Goal: Task Accomplishment & Management: Complete application form

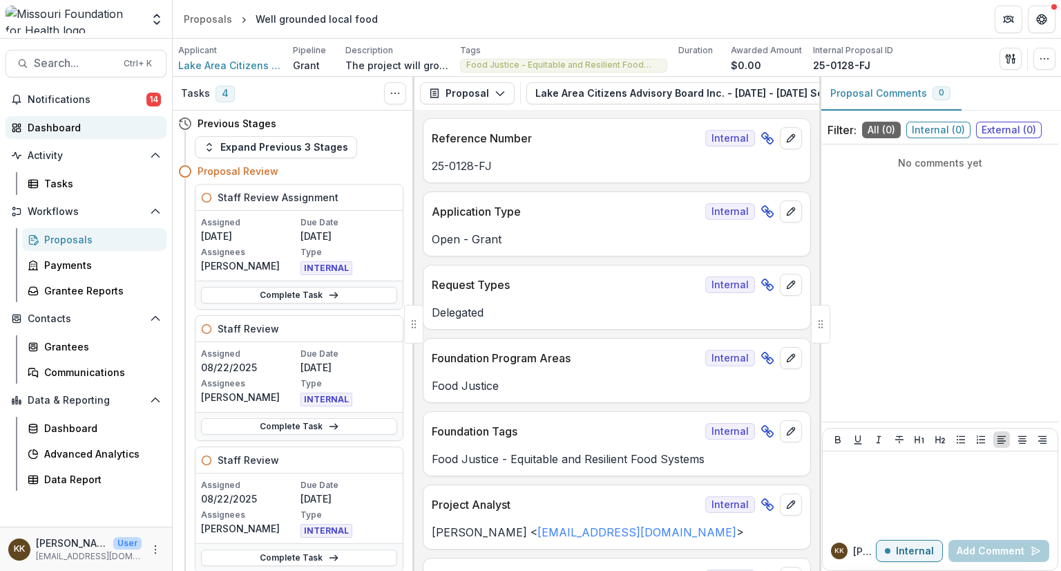
scroll to position [4723, 0]
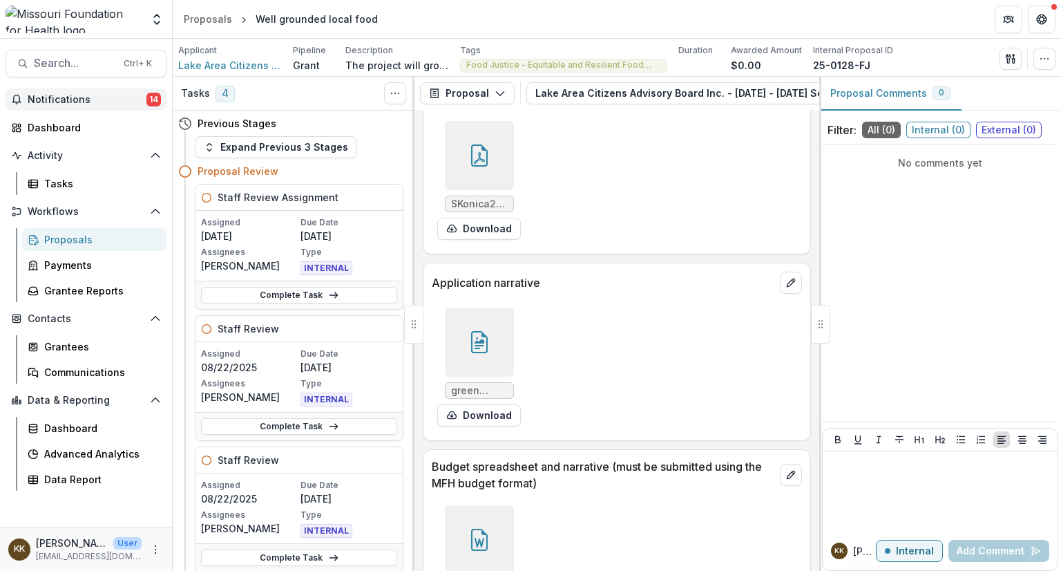
click at [52, 99] on span "Notifications" at bounding box center [87, 100] width 119 height 12
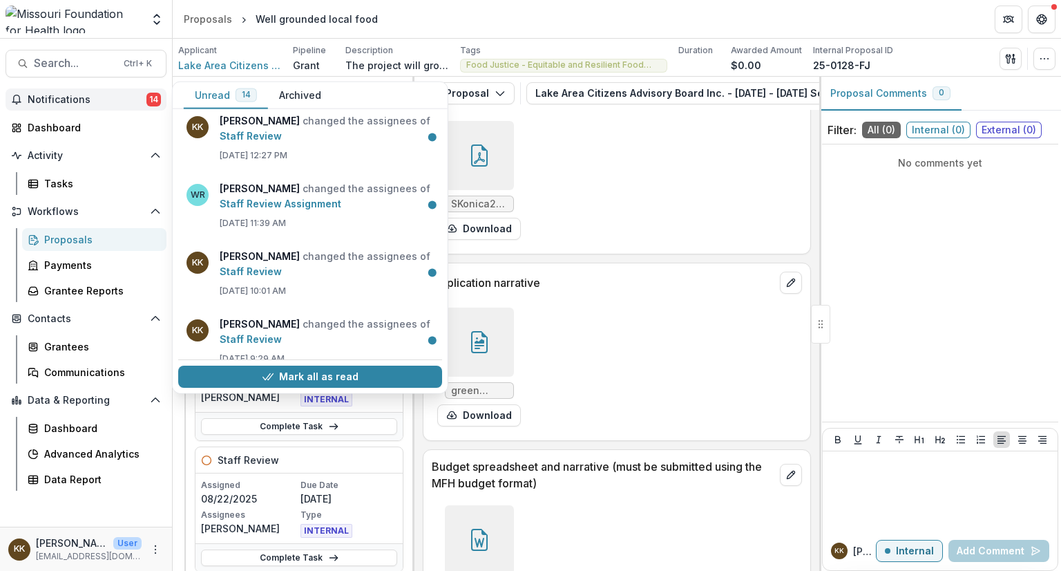
scroll to position [702, 0]
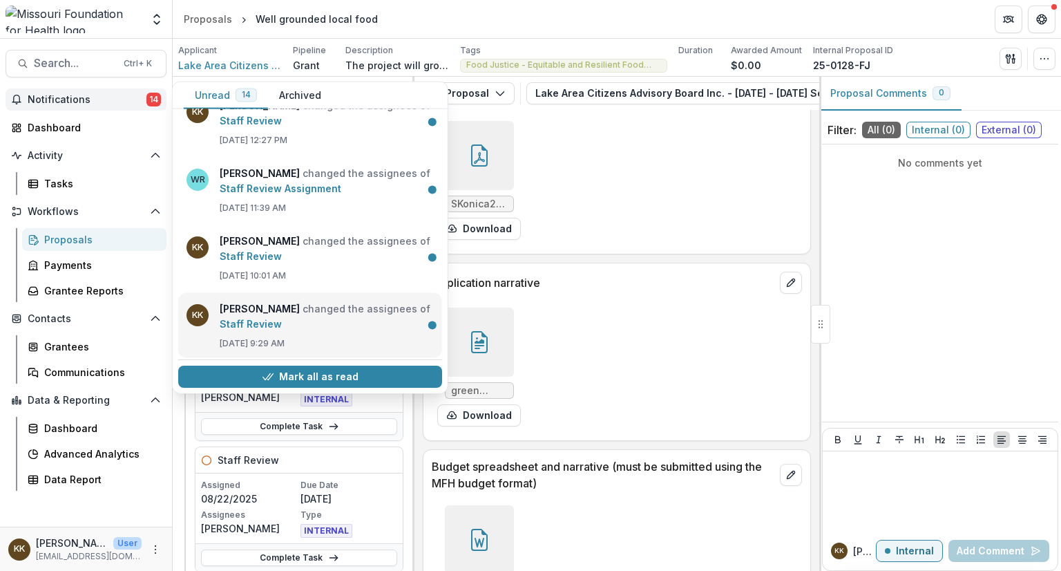
click at [276, 326] on link "Staff Review" at bounding box center [251, 324] width 62 height 12
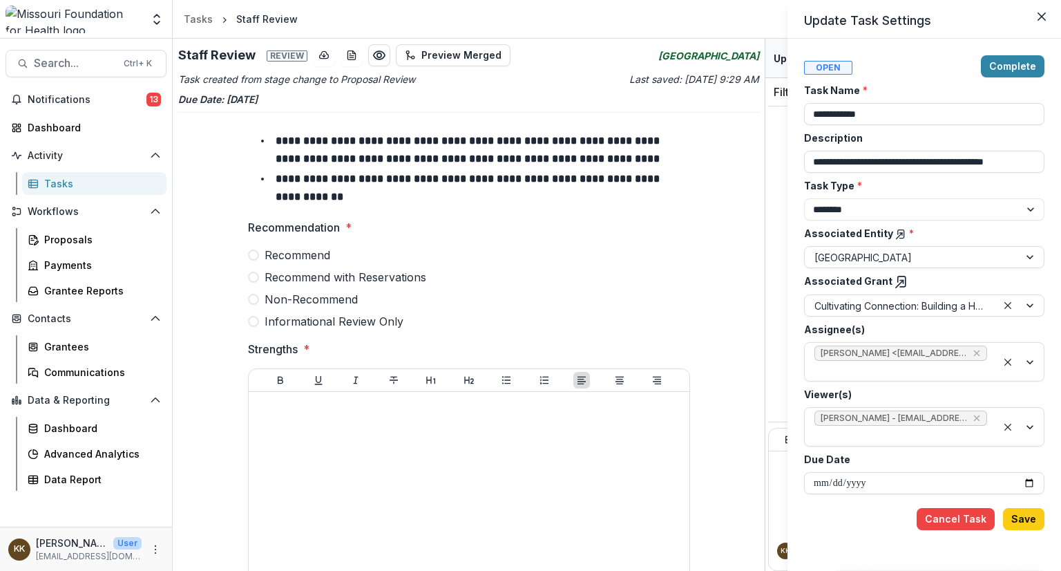
click at [63, 97] on div "**********" at bounding box center [530, 285] width 1061 height 571
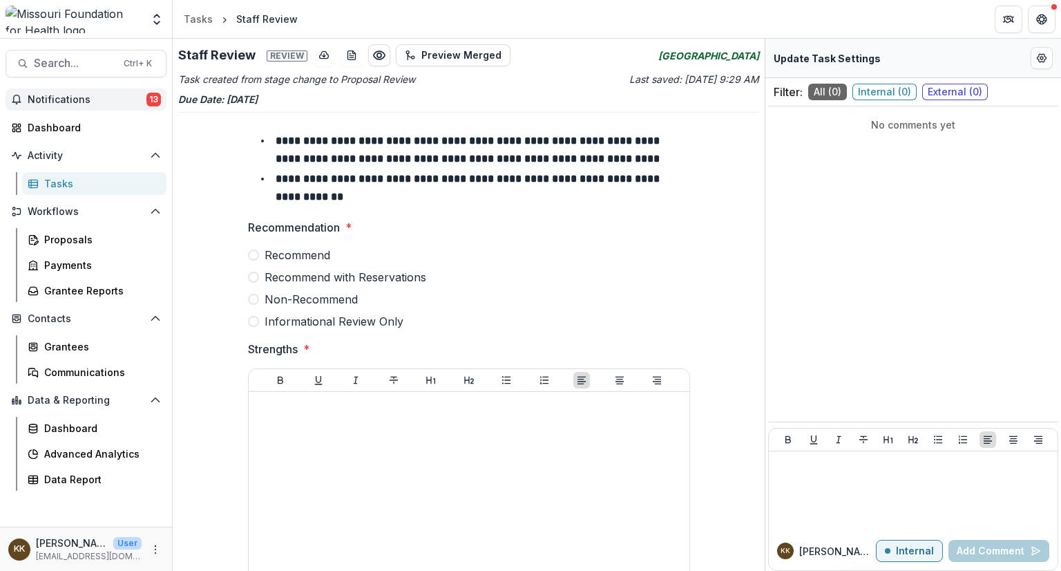
click at [151, 103] on span "13" at bounding box center [153, 100] width 15 height 14
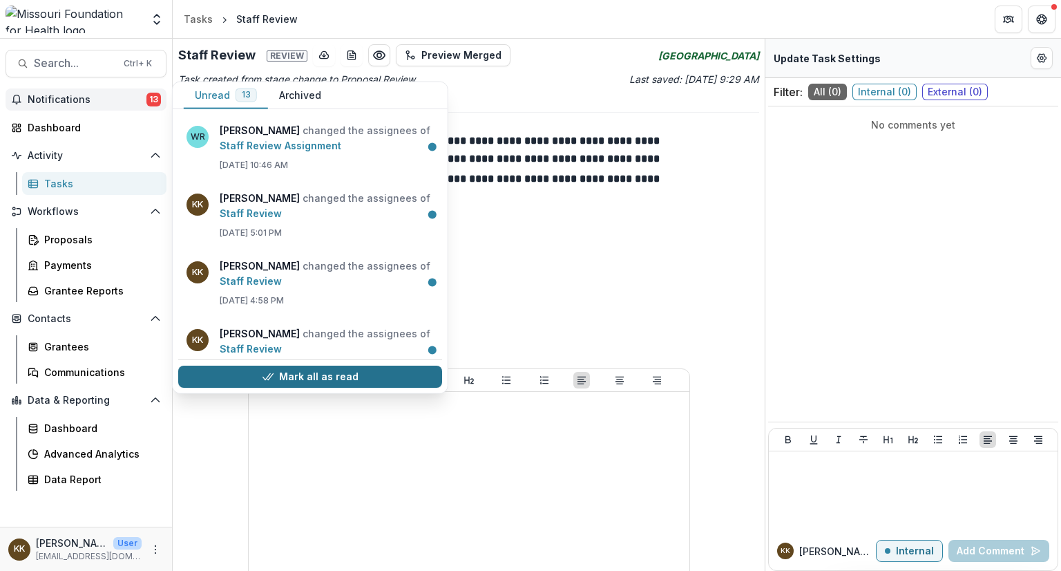
click at [303, 371] on button "Mark all as read" at bounding box center [310, 376] width 264 height 22
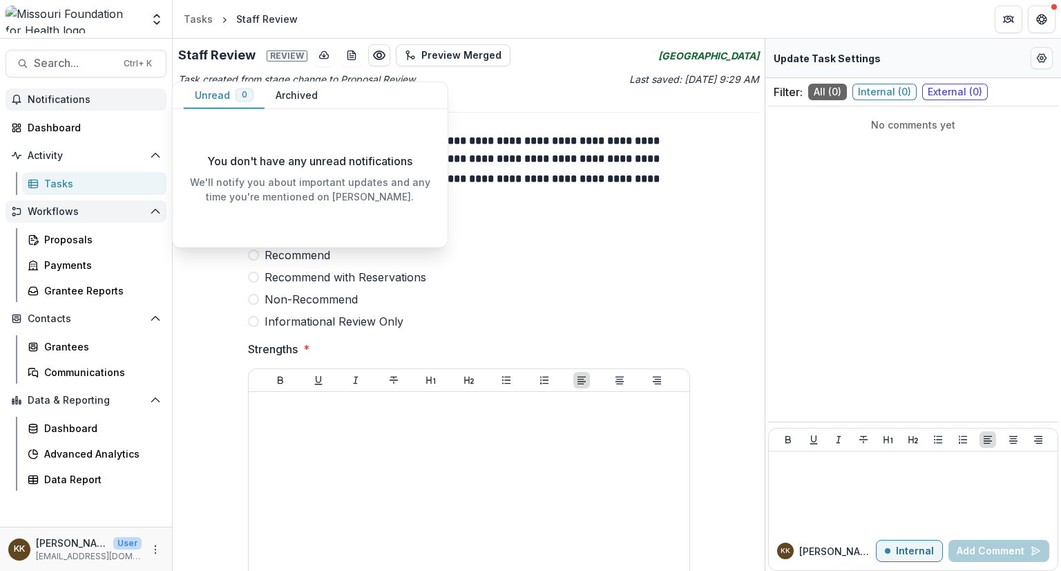
click at [54, 213] on span "Workflows" at bounding box center [86, 212] width 117 height 12
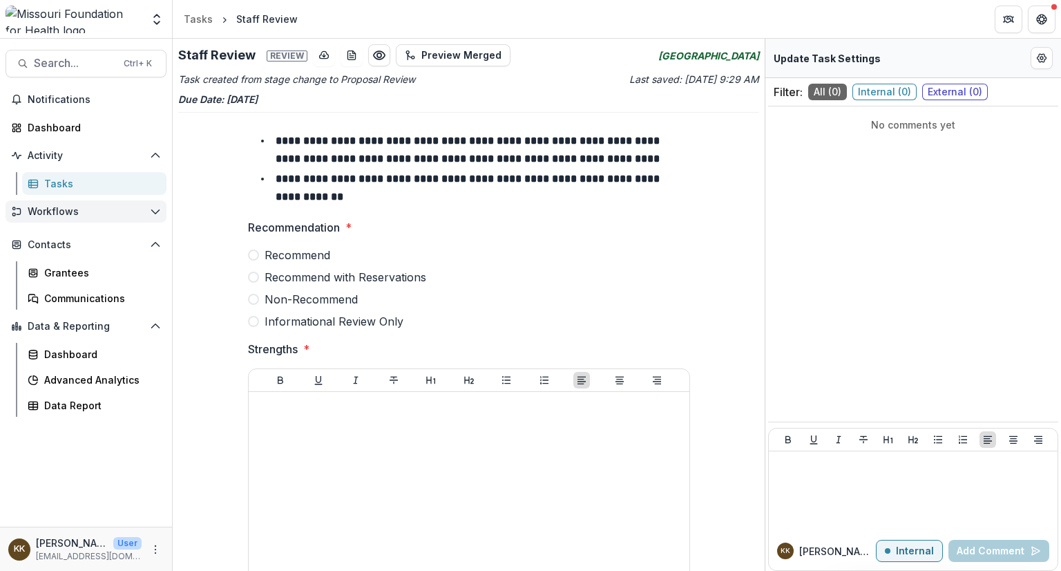
click at [54, 213] on span "Workflows" at bounding box center [86, 212] width 117 height 12
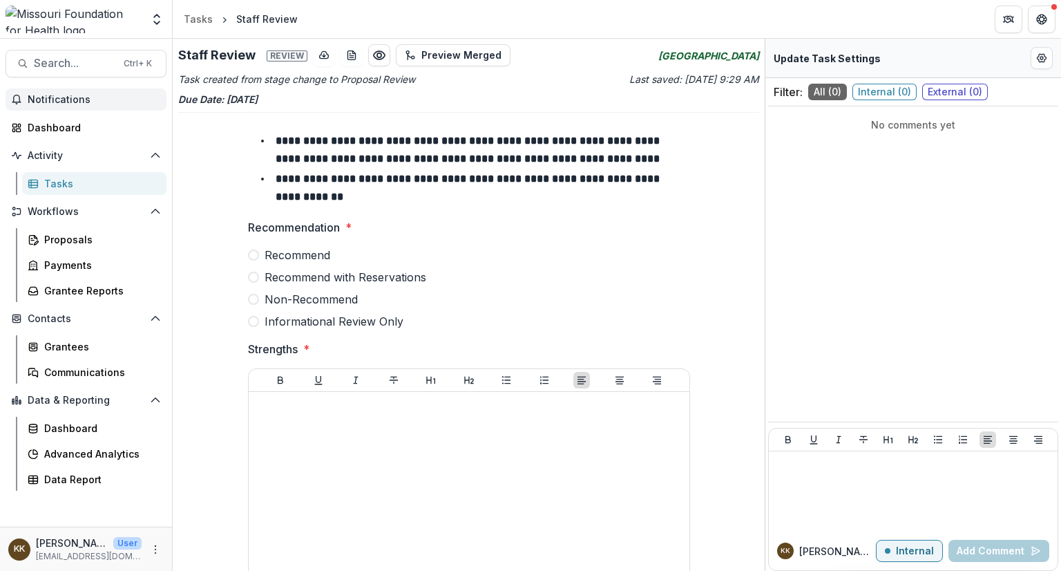
click at [42, 95] on span "Notifications" at bounding box center [94, 100] width 133 height 12
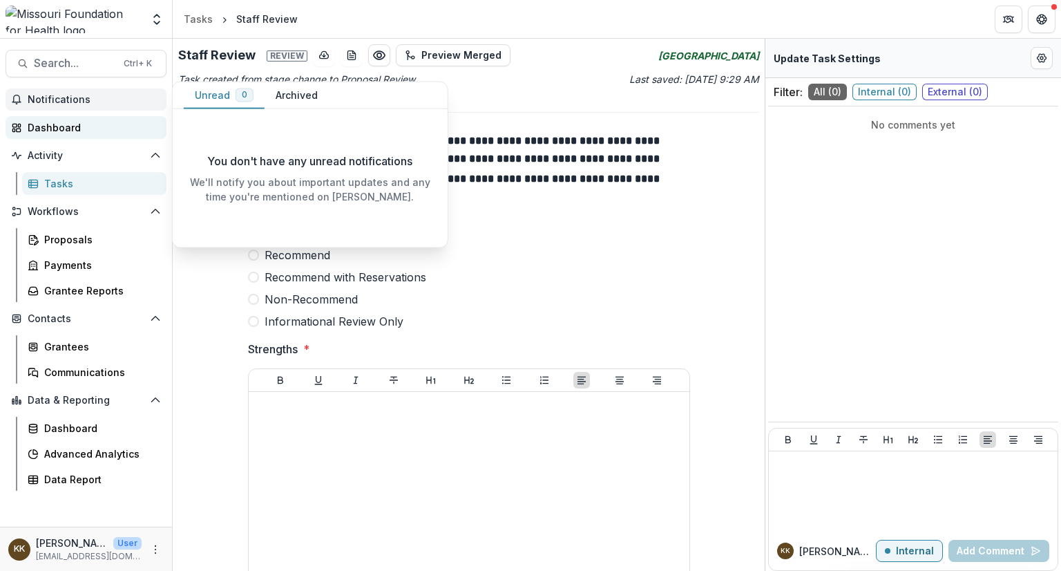
click at [41, 128] on div "Dashboard" at bounding box center [92, 127] width 128 height 15
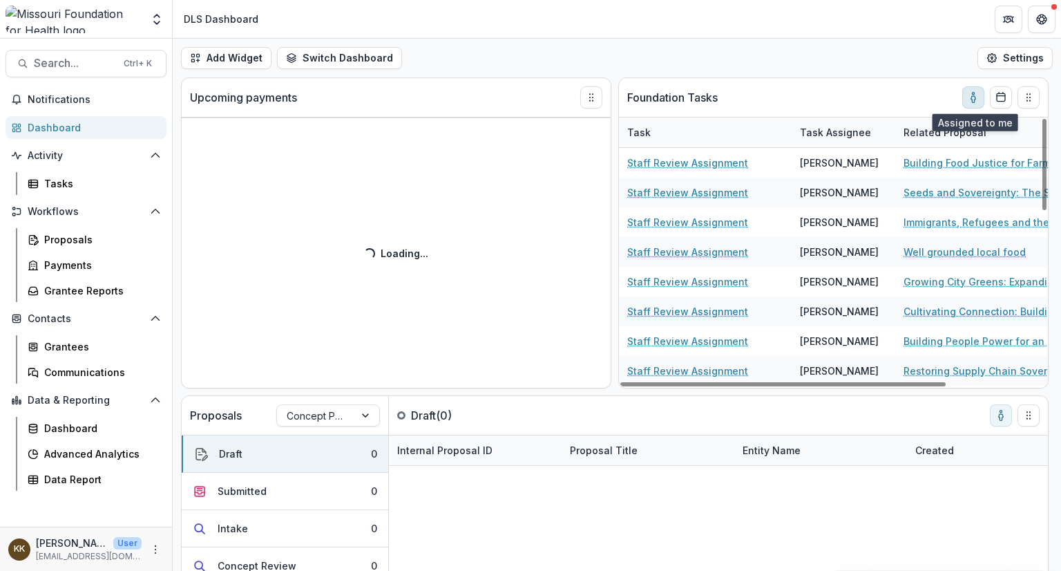
click at [973, 95] on circle "toggle-assigned-to-me" at bounding box center [973, 94] width 2 height 2
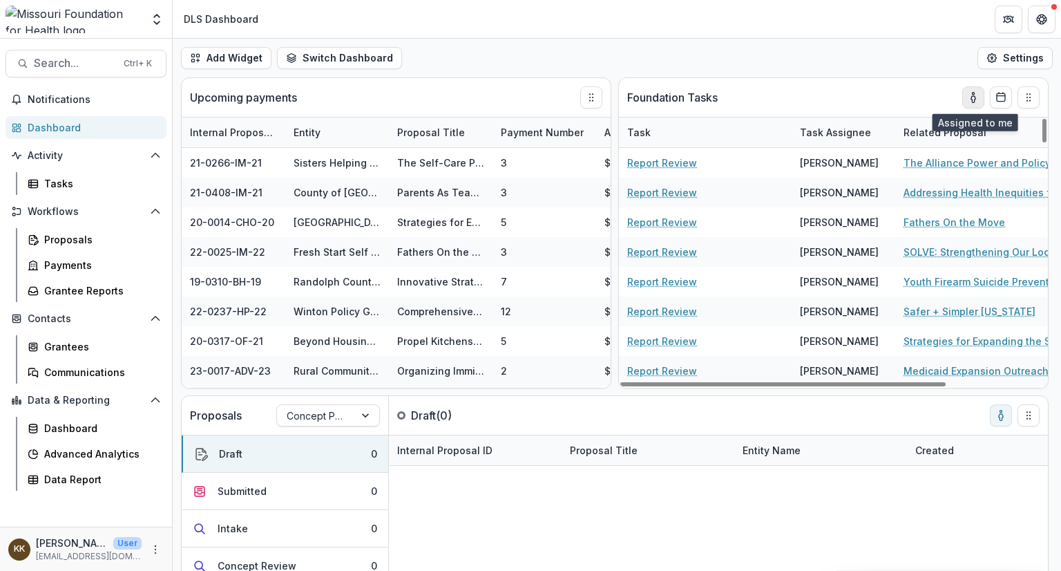
click at [972, 100] on icon "toggle-assigned-to-me" at bounding box center [973, 99] width 4 height 6
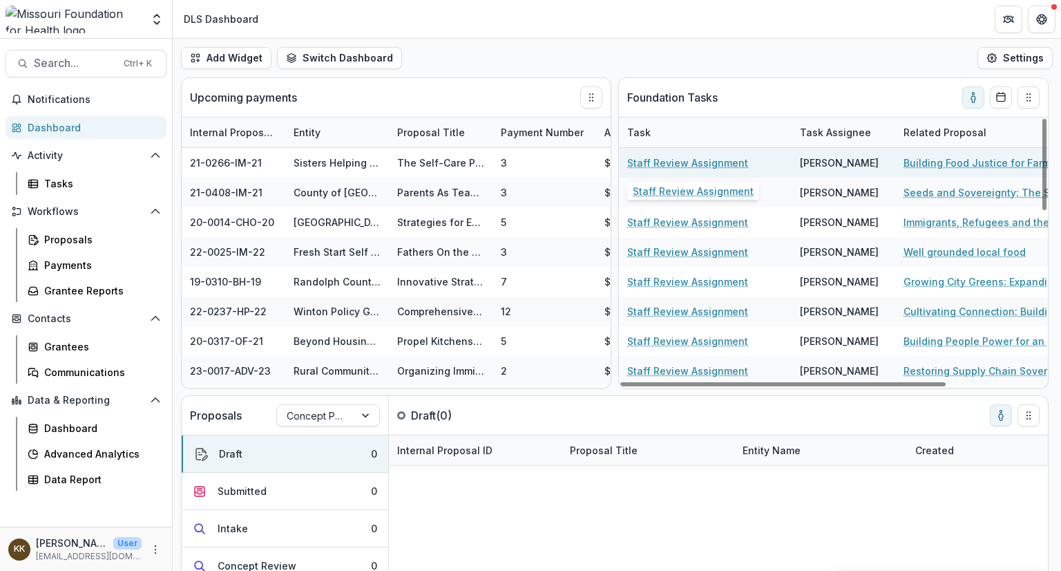
click at [707, 163] on link "Staff Review Assignment" at bounding box center [687, 162] width 121 height 15
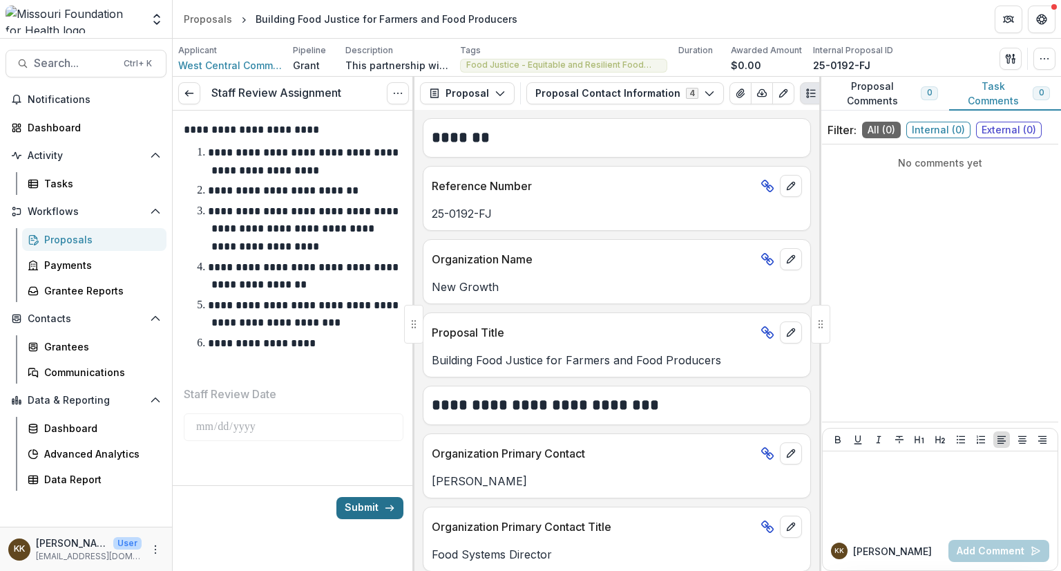
drag, startPoint x: 362, startPoint y: 504, endPoint x: 359, endPoint y: 510, distance: 7.4
click at [359, 510] on button "Submit" at bounding box center [369, 508] width 67 height 22
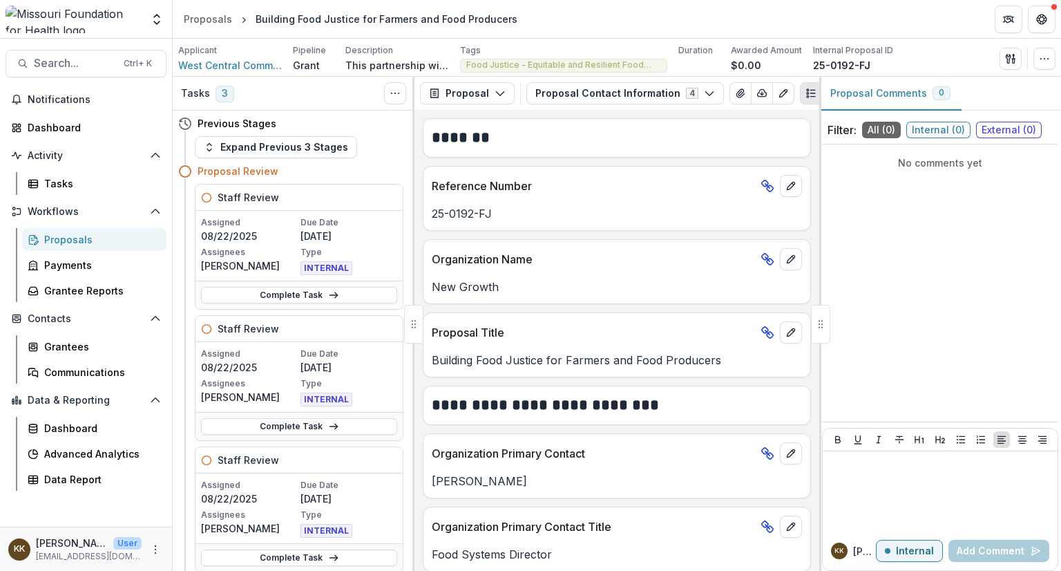
click at [70, 238] on div "Proposals" at bounding box center [99, 239] width 111 height 15
